Goal: Task Accomplishment & Management: Manage account settings

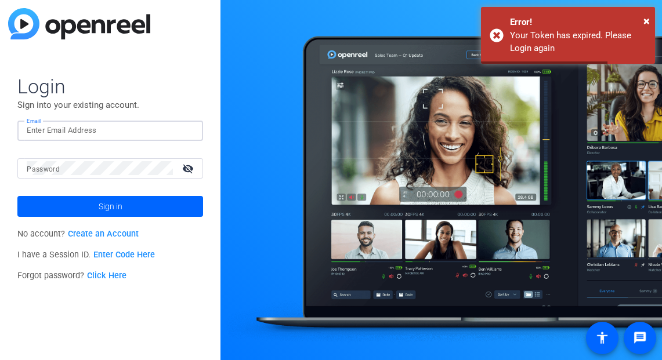
click at [61, 129] on input "Email" at bounding box center [110, 131] width 167 height 14
type input "[EMAIL_ADDRESS][DOMAIN_NAME]"
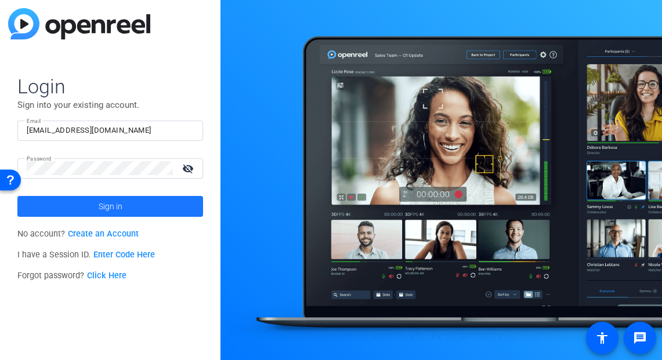
click at [82, 201] on span at bounding box center [110, 207] width 186 height 28
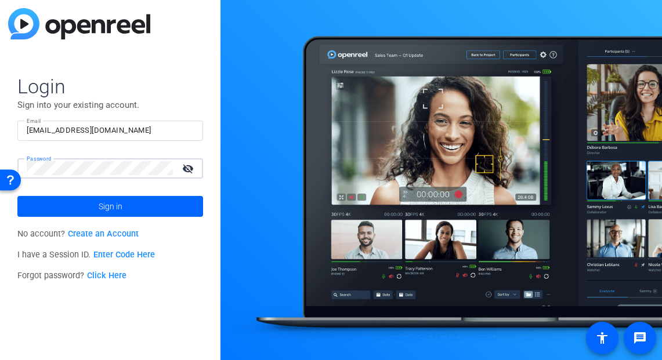
click at [0, 162] on html "Accessibility Screen-Reader Guide, Feedback, and Issue Reporting | New window L…" at bounding box center [331, 180] width 662 height 360
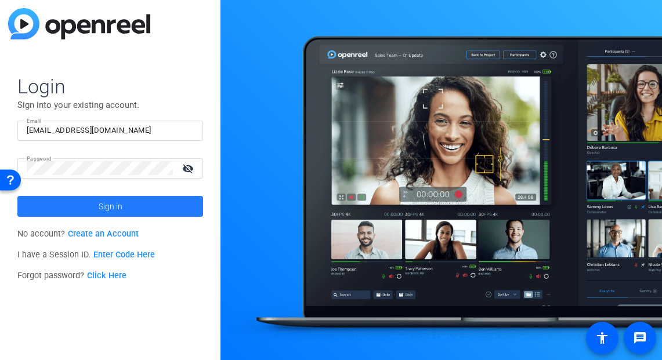
click at [136, 202] on span at bounding box center [110, 207] width 186 height 28
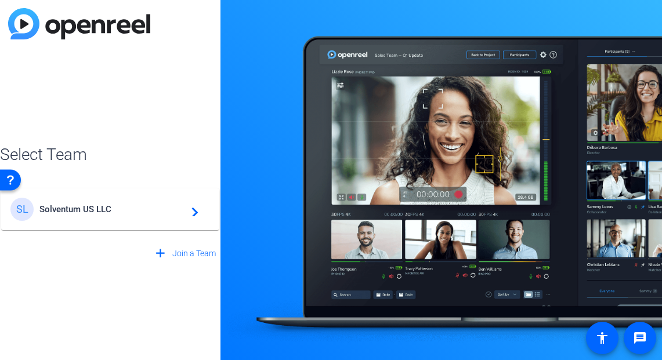
click at [196, 208] on mat-icon "navigate_next" at bounding box center [191, 209] width 14 height 14
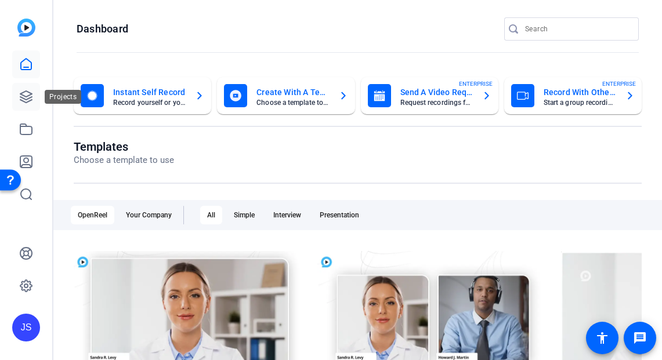
click at [25, 91] on link at bounding box center [26, 97] width 28 height 28
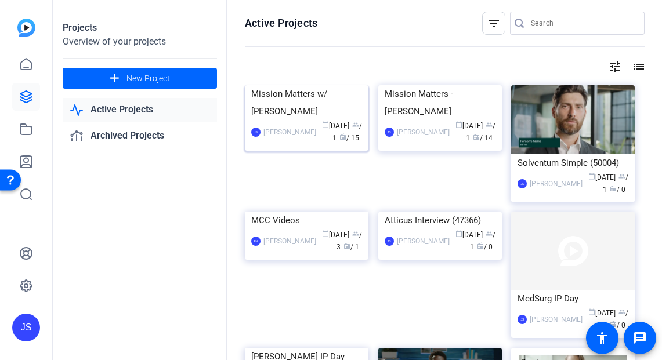
click at [332, 120] on div "Mission Matters w/ [PERSON_NAME]" at bounding box center [306, 102] width 111 height 35
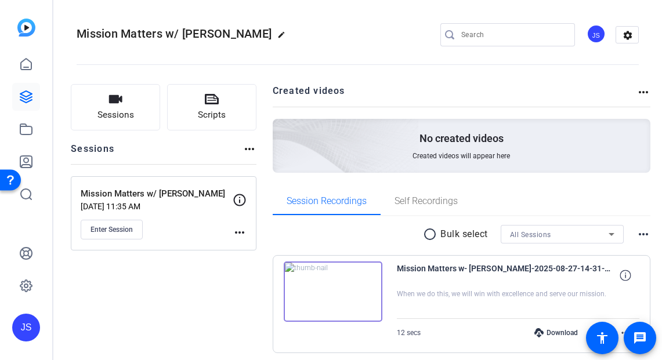
click at [247, 229] on mat-icon "more_horiz" at bounding box center [240, 233] width 14 height 14
click at [266, 245] on span "Edit Session" at bounding box center [281, 250] width 53 height 14
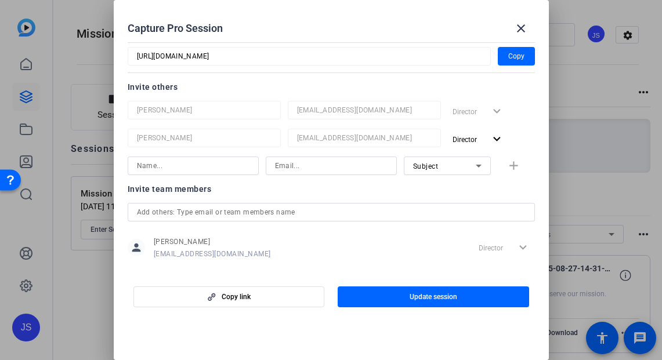
scroll to position [168, 0]
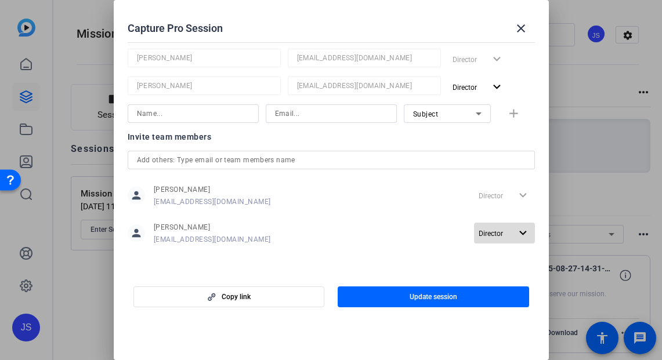
click at [505, 229] on span "button" at bounding box center [504, 233] width 61 height 28
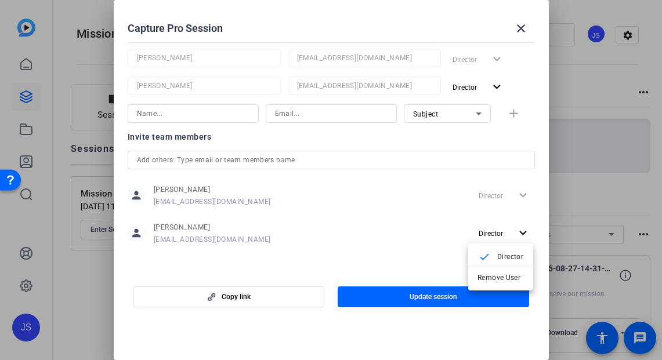
click at [410, 216] on div at bounding box center [331, 180] width 662 height 360
click at [401, 292] on span "button" at bounding box center [433, 297] width 191 height 28
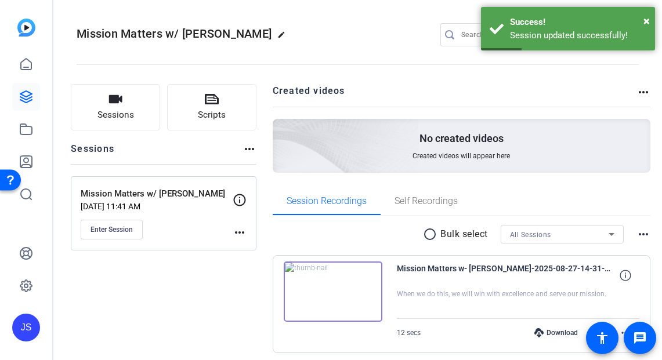
click at [247, 230] on mat-icon "more_horiz" at bounding box center [240, 233] width 14 height 14
click at [272, 245] on span "Edit Session" at bounding box center [281, 250] width 53 height 14
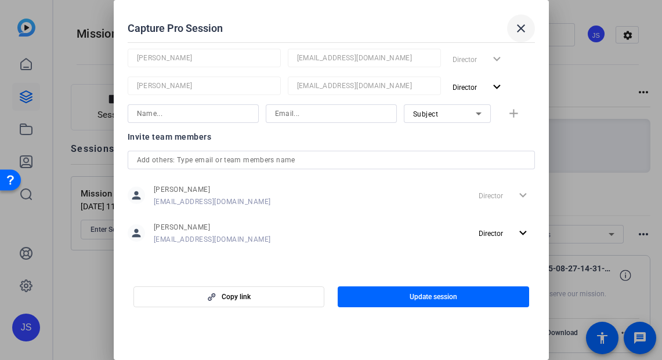
click at [525, 23] on mat-icon "close" at bounding box center [521, 28] width 14 height 14
